Goal: Task Accomplishment & Management: Use online tool/utility

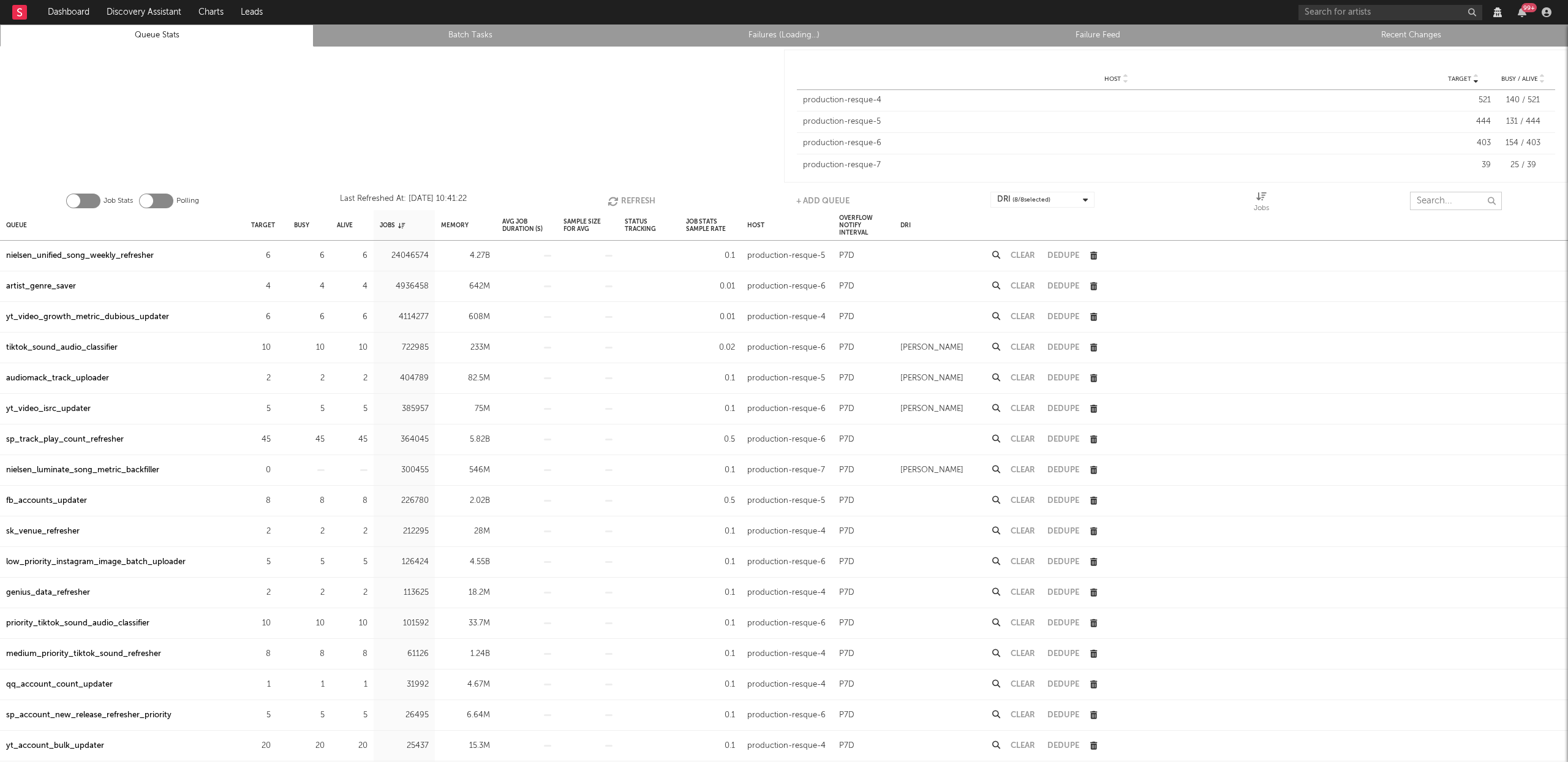
click at [1445, 198] on input "text" at bounding box center [1457, 200] width 92 height 18
type input "resque-7"
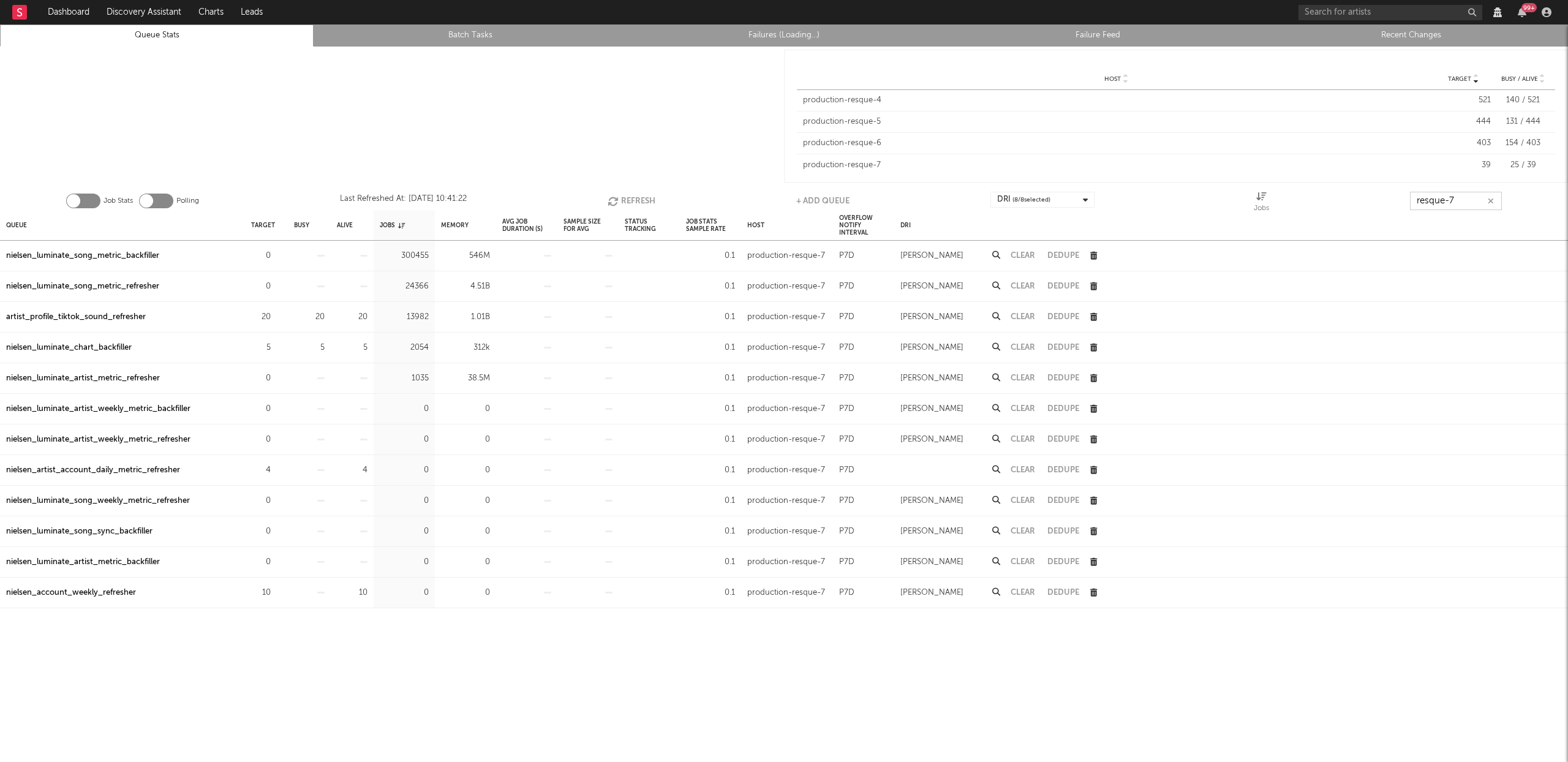
click at [629, 199] on button "Refresh" at bounding box center [631, 200] width 48 height 18
click at [1489, 203] on icon "button" at bounding box center [1491, 201] width 6 height 8
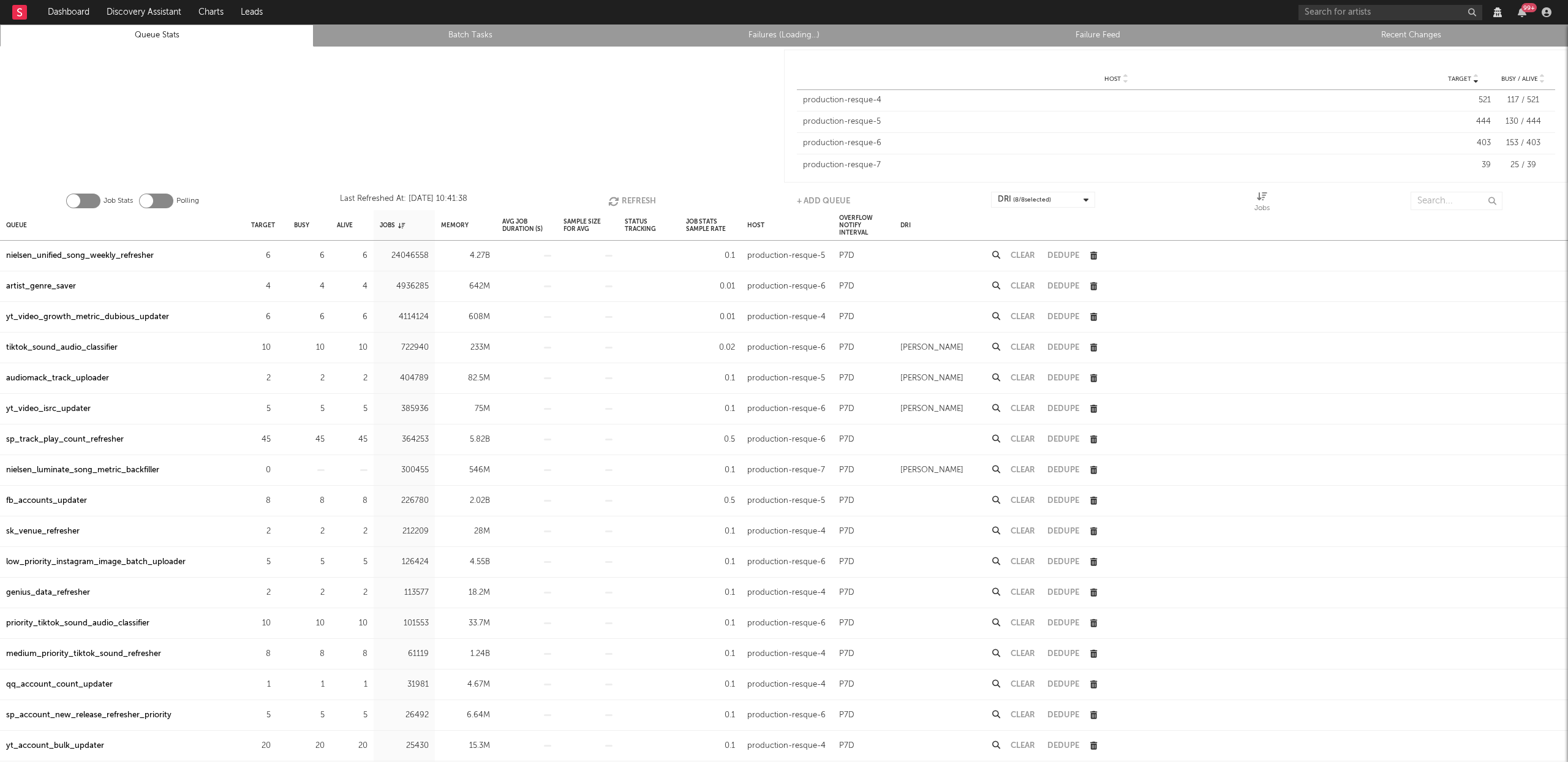
click at [1444, 36] on link "Recent Changes" at bounding box center [1411, 35] width 300 height 15
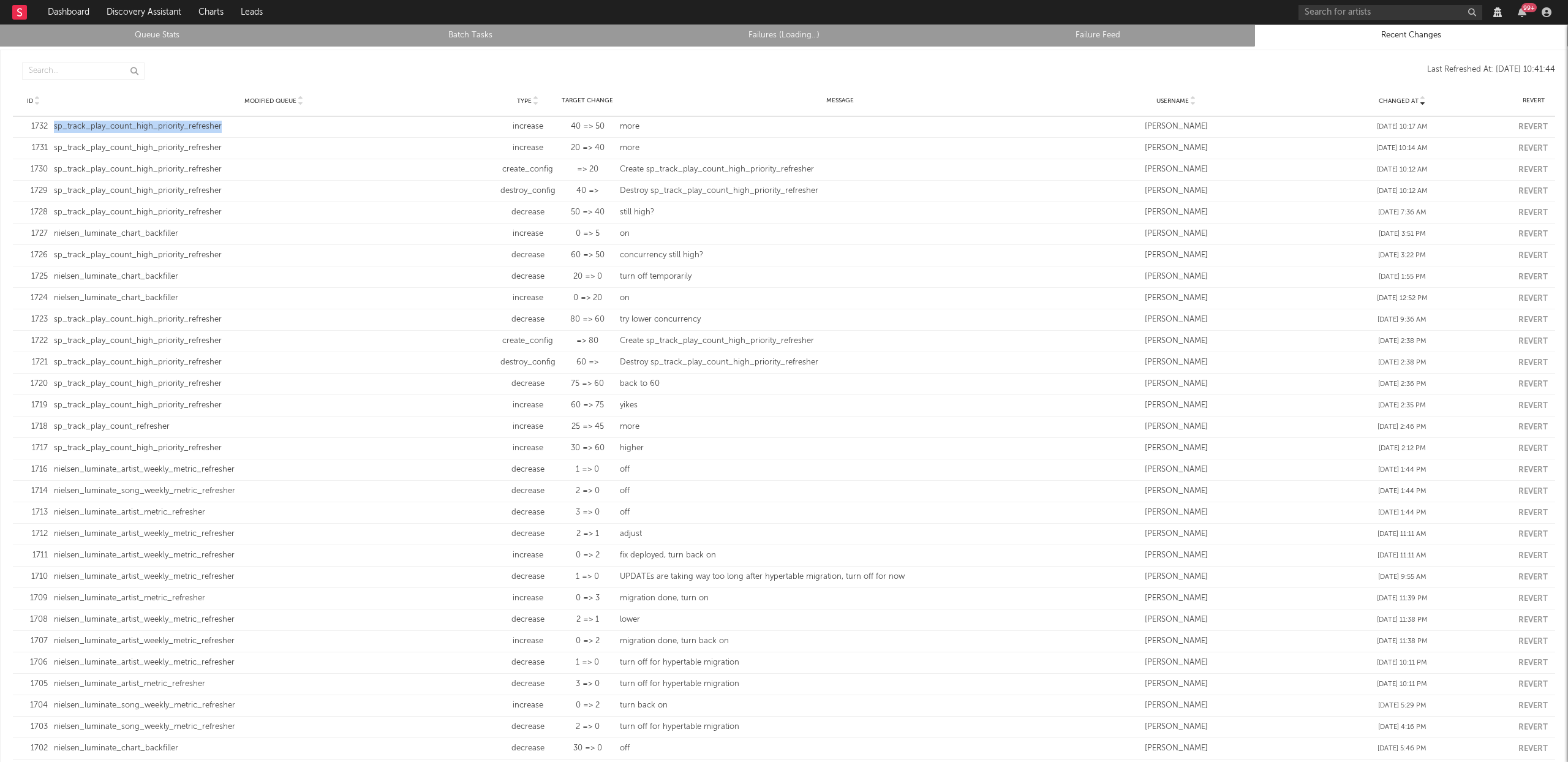
drag, startPoint x: 234, startPoint y: 124, endPoint x: 53, endPoint y: 123, distance: 181.0
click at [53, 123] on div "Modified Queue sp_track_play_count_high_priority_refresher" at bounding box center [273, 127] width 447 height 12
copy div "sp_track_play_count_high_priority_refresher"
click at [195, 30] on link "Queue Stats" at bounding box center [157, 35] width 300 height 15
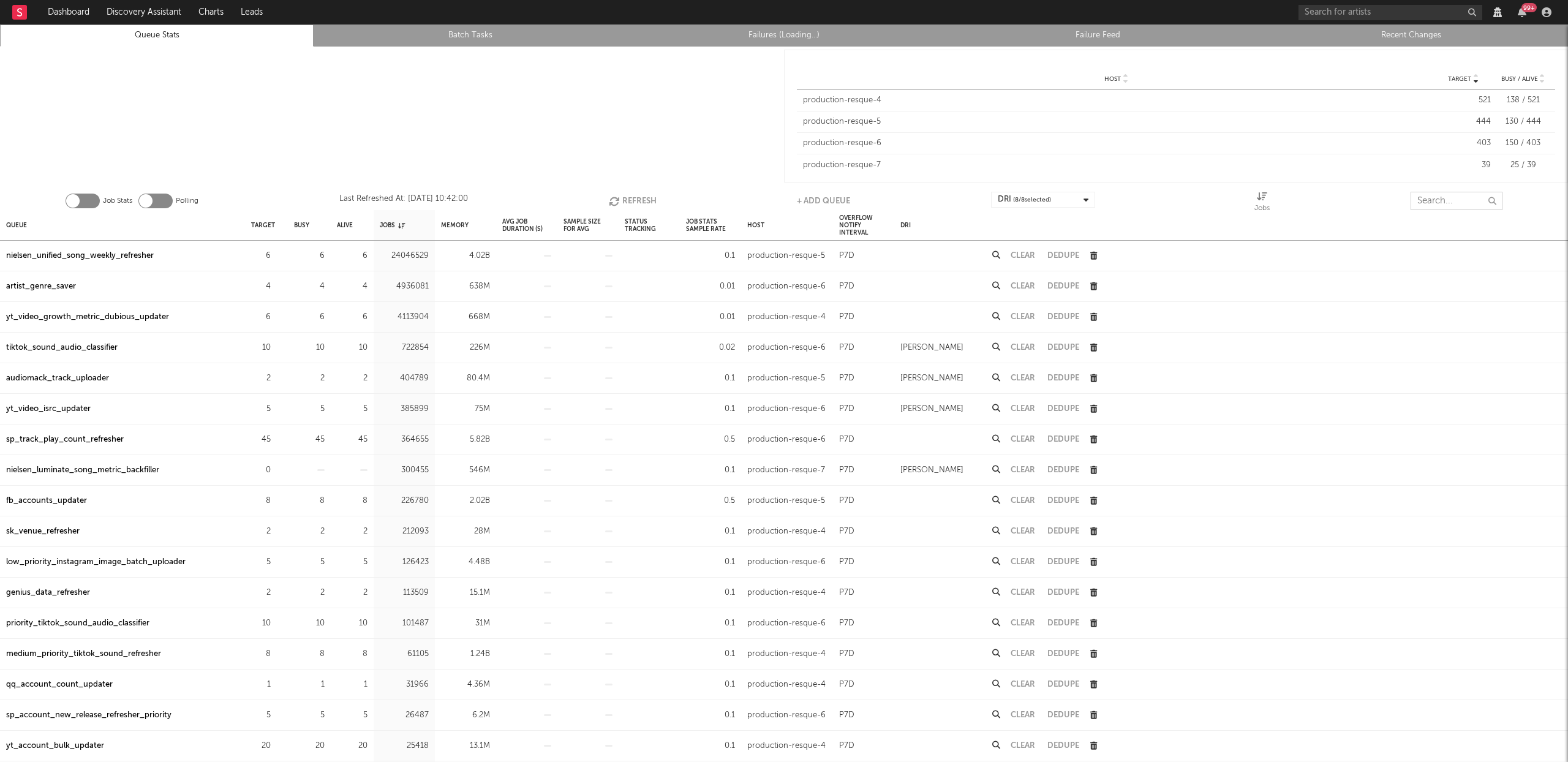
click at [1447, 201] on input "text" at bounding box center [1457, 200] width 92 height 18
paste input "sp_track_play_count_high_priority_refresher"
type input "sp_track_play_count_high_priority_refresher"
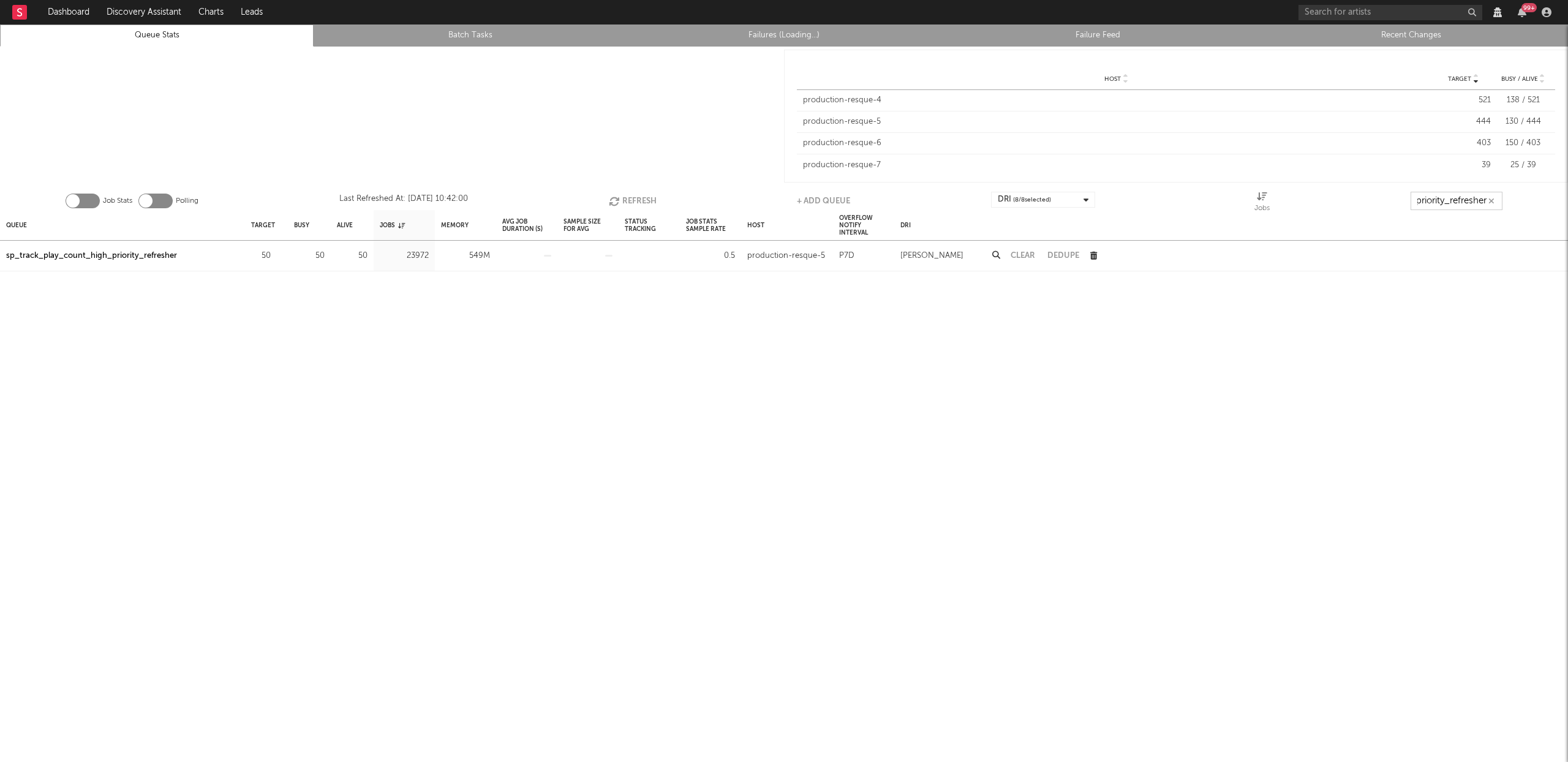
click at [1491, 202] on icon "button" at bounding box center [1491, 201] width 6 height 8
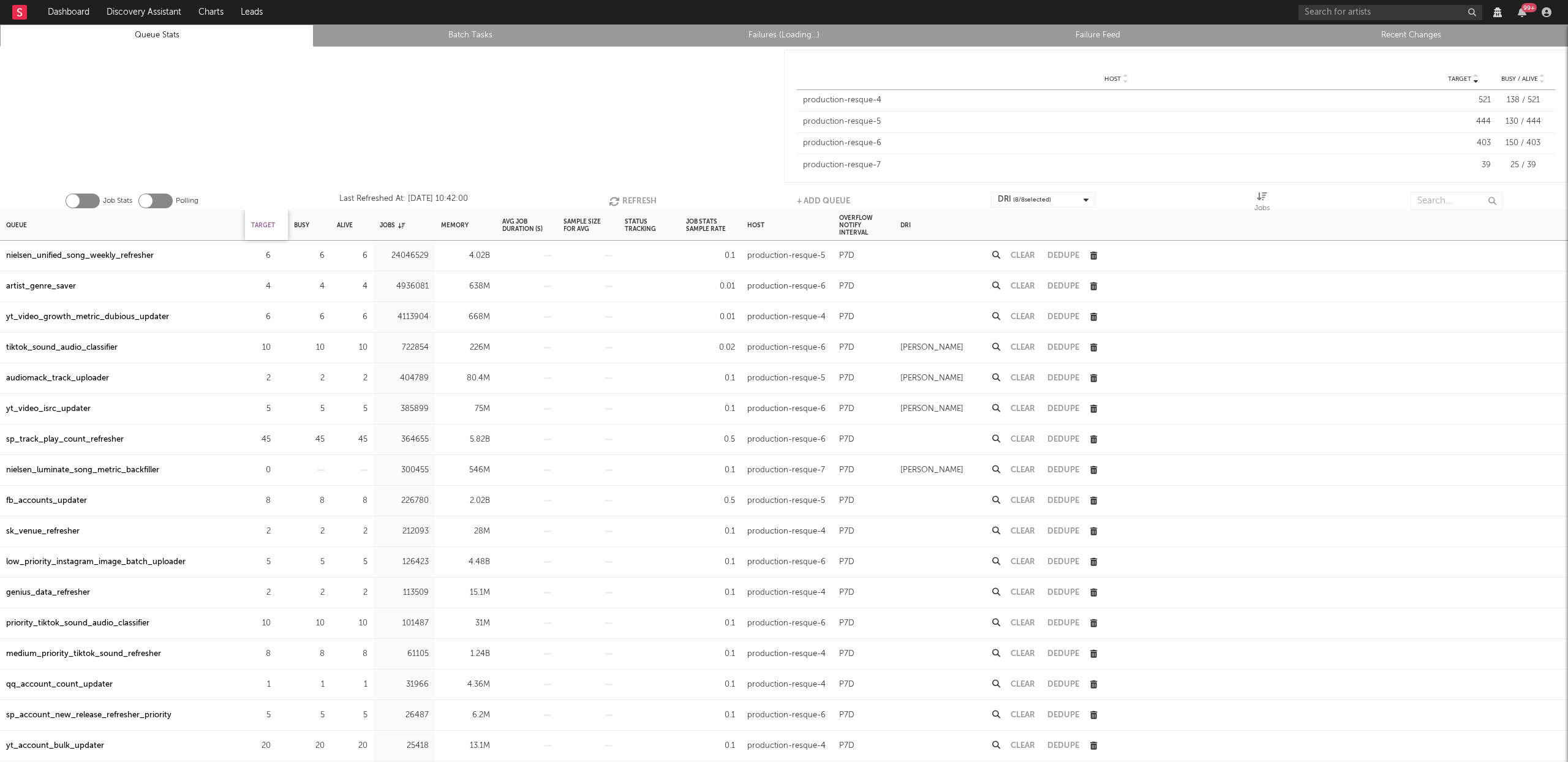
click at [272, 220] on div "Target" at bounding box center [262, 225] width 24 height 26
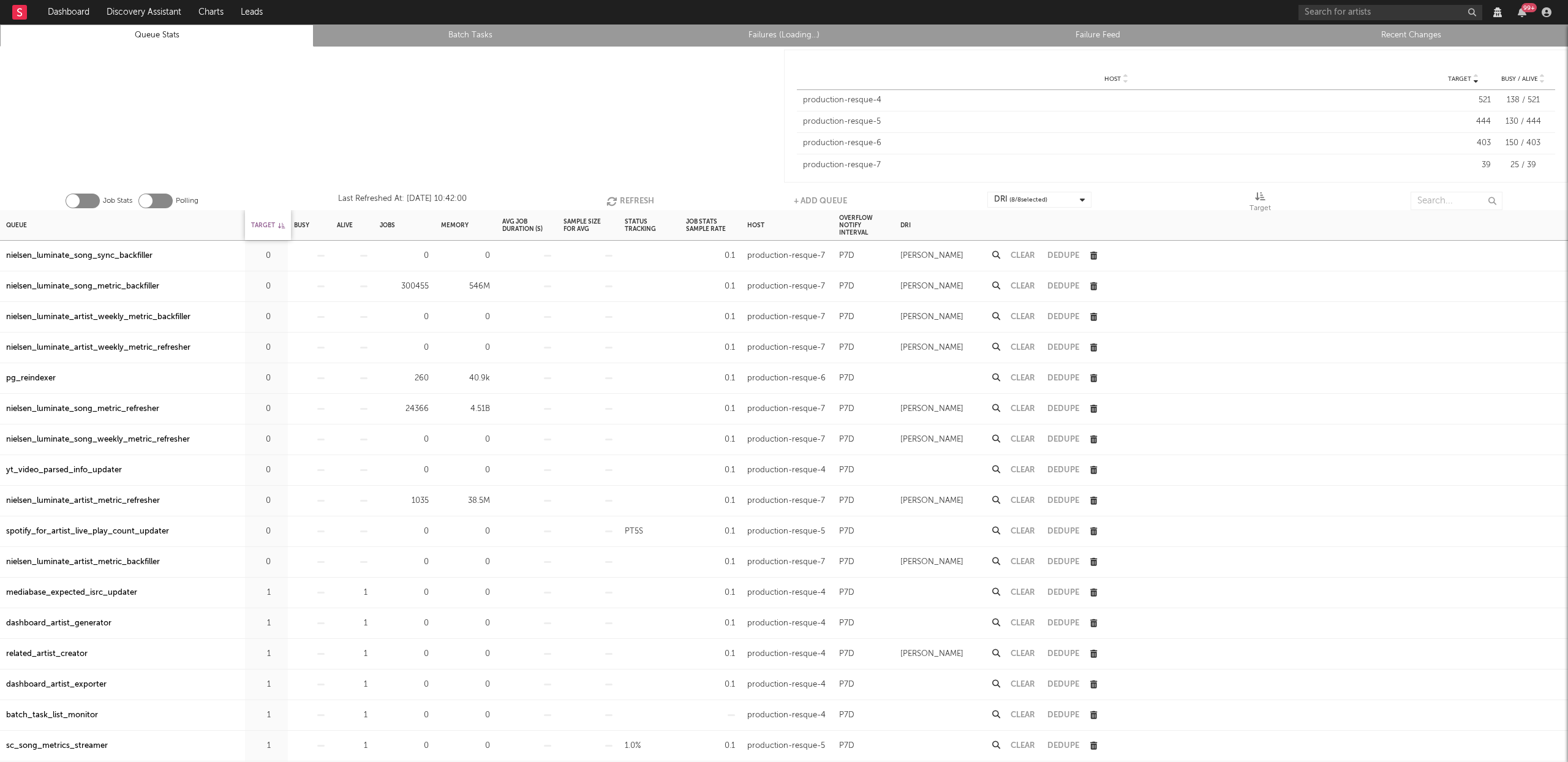
click at [272, 220] on div "Target" at bounding box center [267, 225] width 34 height 26
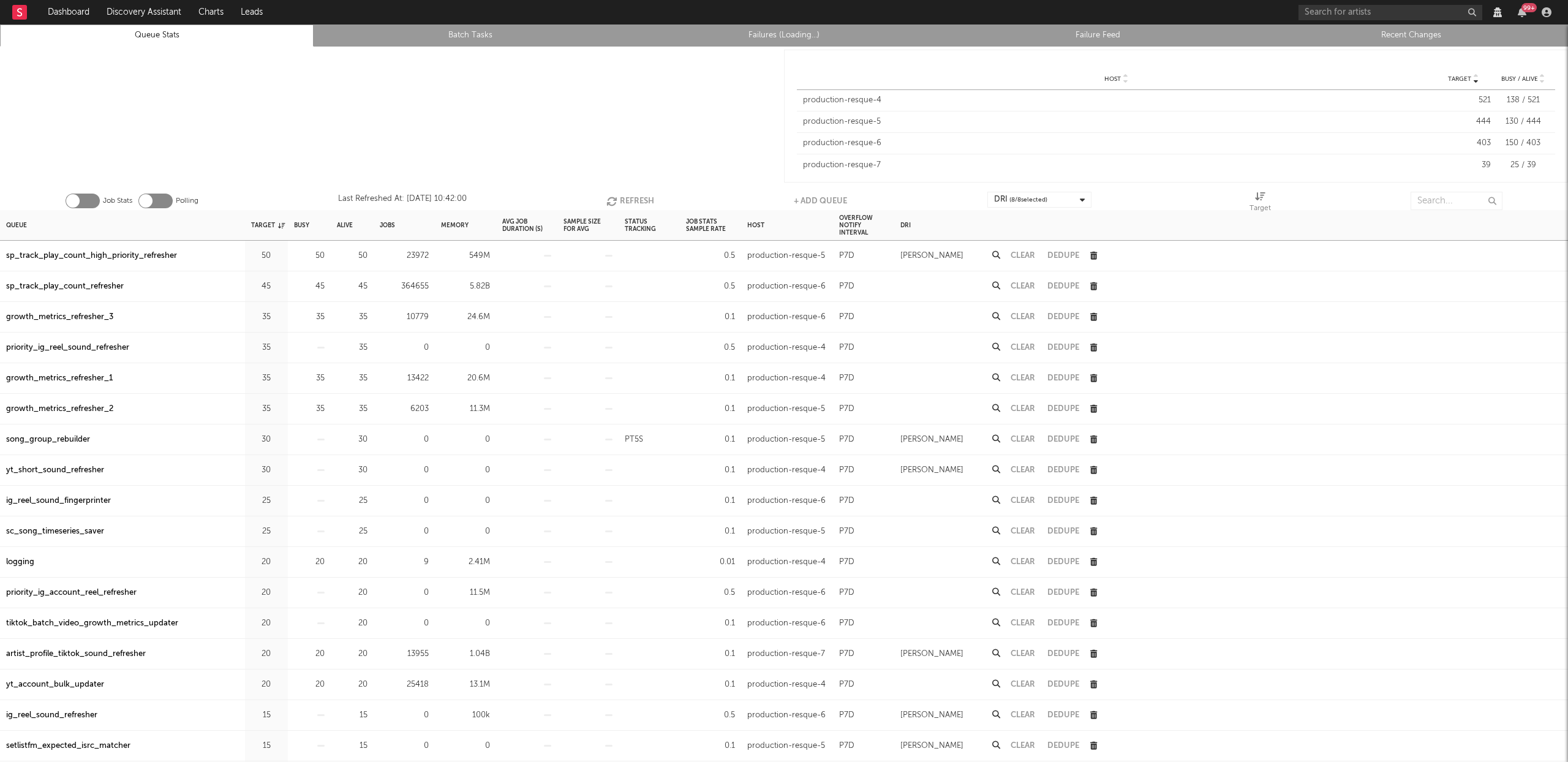
click at [637, 199] on button "Refresh" at bounding box center [630, 200] width 48 height 18
click at [638, 192] on button "Refresh" at bounding box center [629, 200] width 48 height 18
click at [638, 192] on button "Refresh" at bounding box center [630, 200] width 48 height 18
click at [638, 192] on button "Refresh" at bounding box center [629, 200] width 48 height 18
click at [472, 142] on div at bounding box center [392, 116] width 784 height 139
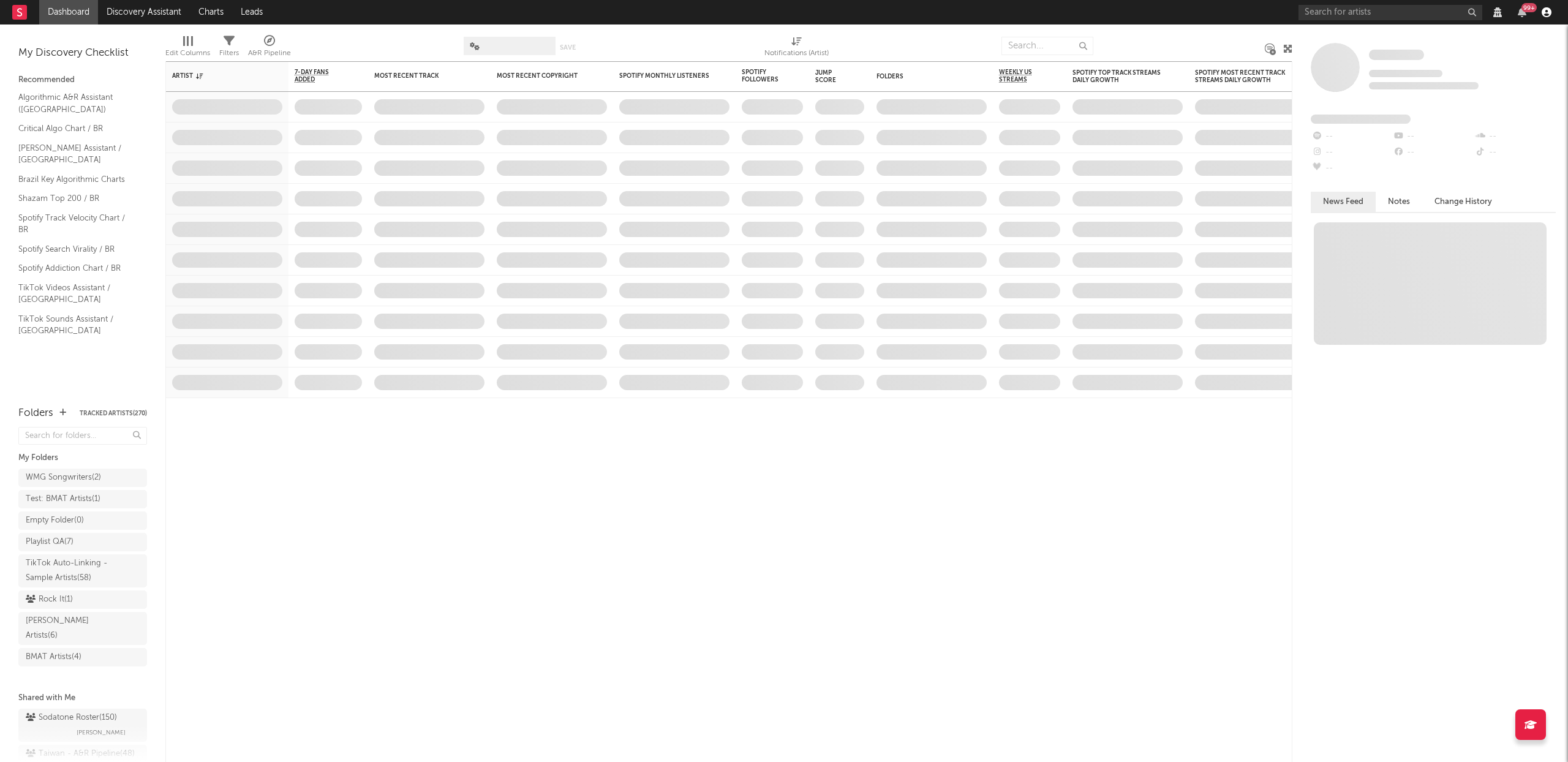
click at [1546, 8] on icon "button" at bounding box center [1546, 11] width 10 height 10
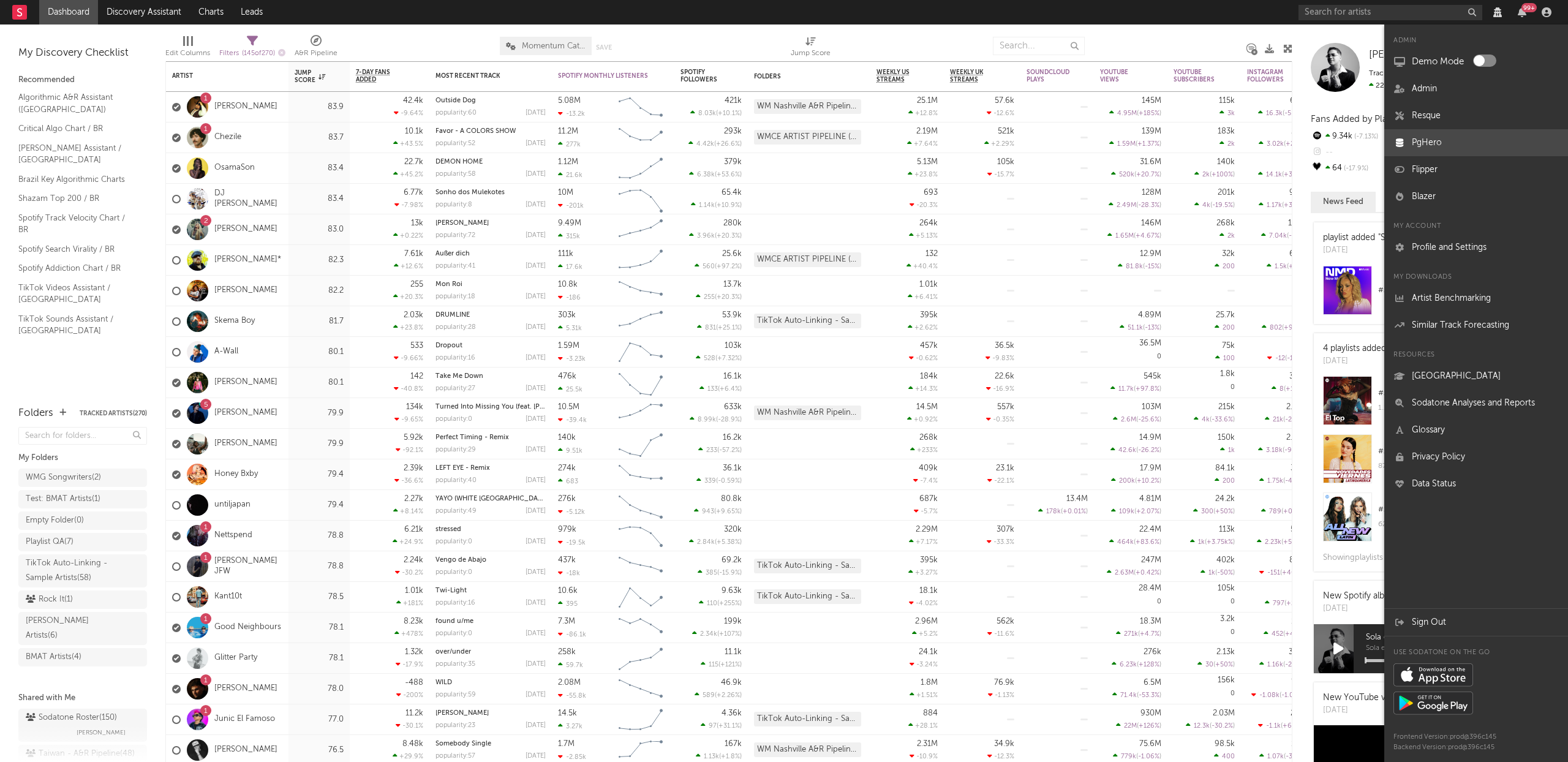
click at [1431, 138] on link "PgHero" at bounding box center [1476, 142] width 184 height 27
